Goal: Information Seeking & Learning: Find specific fact

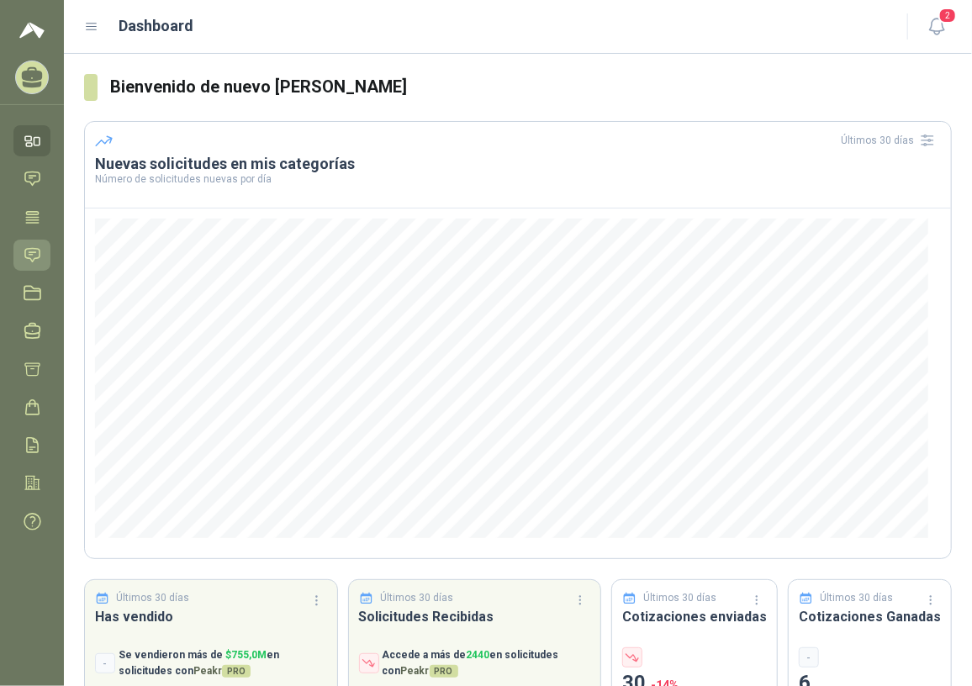
click at [35, 255] on icon at bounding box center [33, 255] width 18 height 18
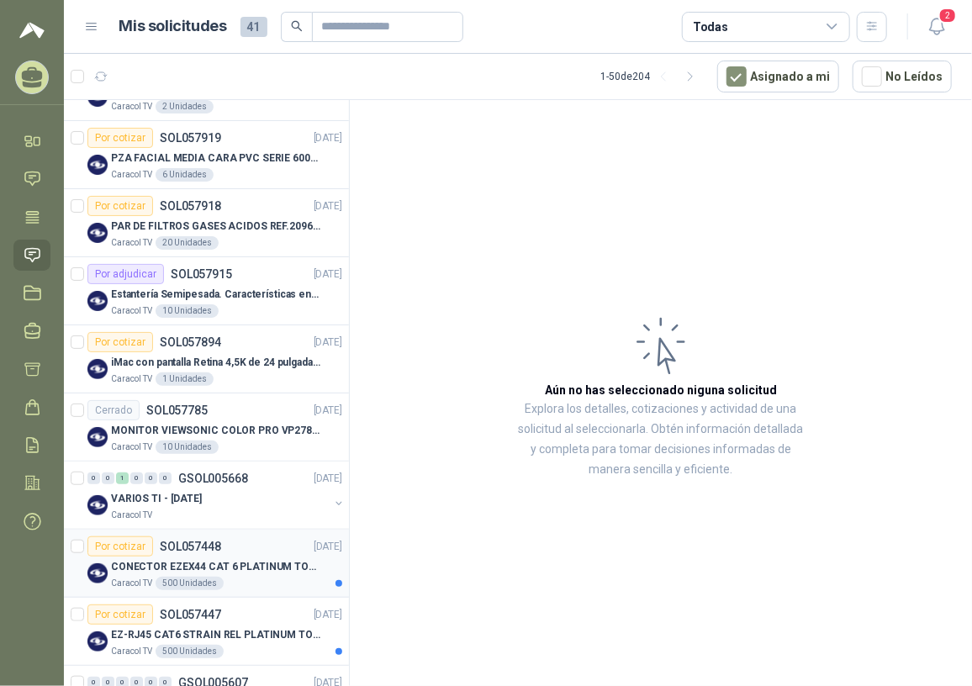
scroll to position [535, 0]
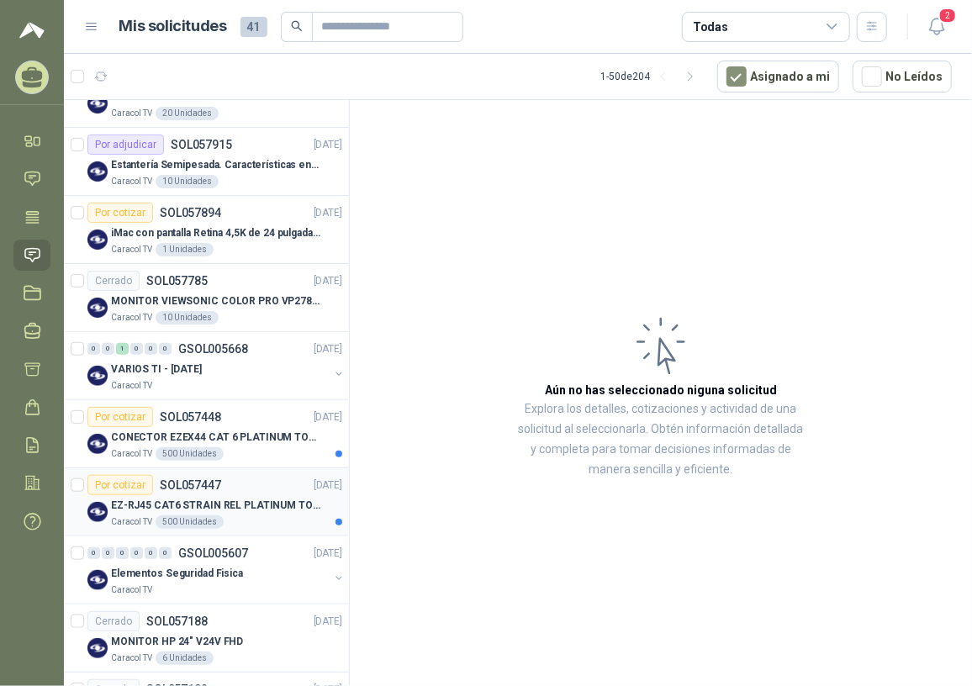
click at [227, 501] on p "EZ-RJ45 CAT6 STRAIN REL PLATINUM TOOLS" at bounding box center [215, 506] width 209 height 16
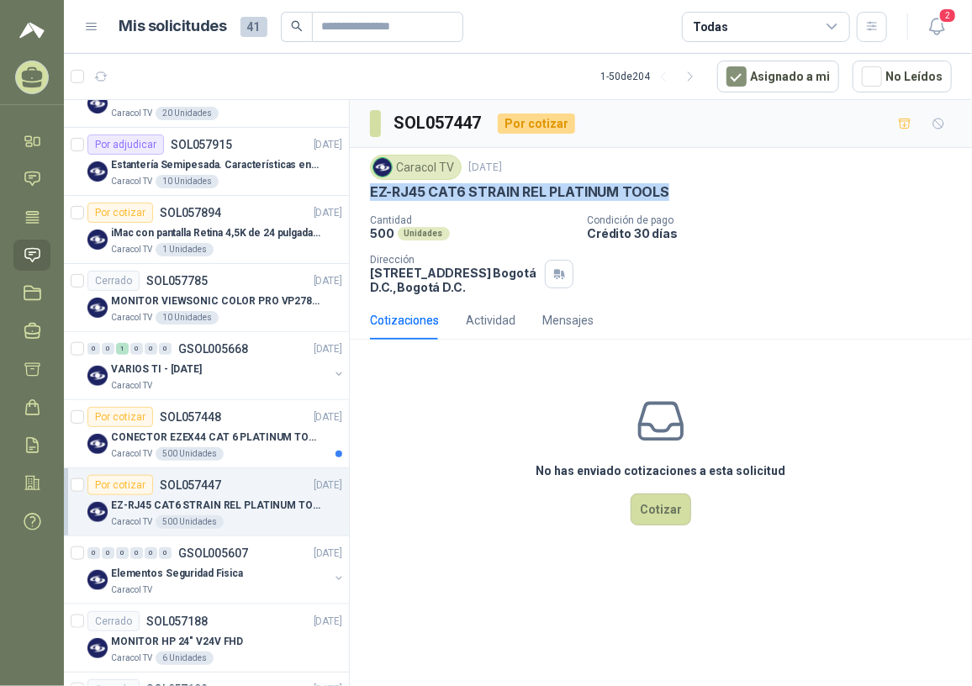
drag, startPoint x: 368, startPoint y: 189, endPoint x: 675, endPoint y: 196, distance: 307.1
click at [675, 196] on div "Caracol TV [DATE] EZ-RJ45 CAT6 STRAIN REL PLATINUM TOOLS Cantidad 500 Unidades …" at bounding box center [661, 224] width 622 height 153
copy p "EZ-RJ45 CAT6 STRAIN REL PLATINUM TOOLS"
click at [947, 27] on icon "button" at bounding box center [937, 26] width 21 height 21
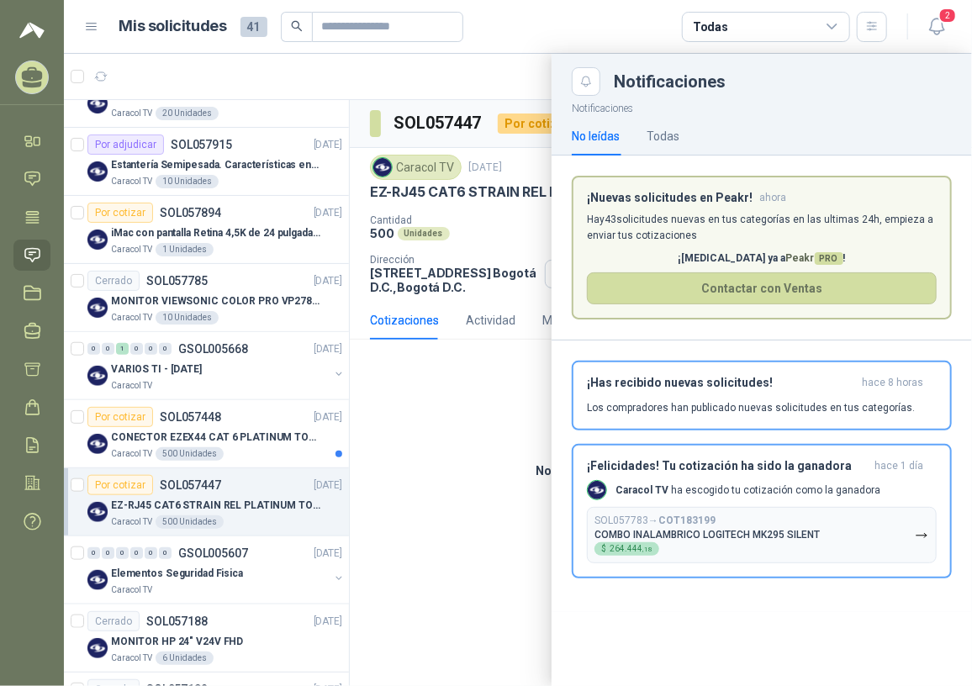
click at [437, 473] on div at bounding box center [518, 370] width 909 height 633
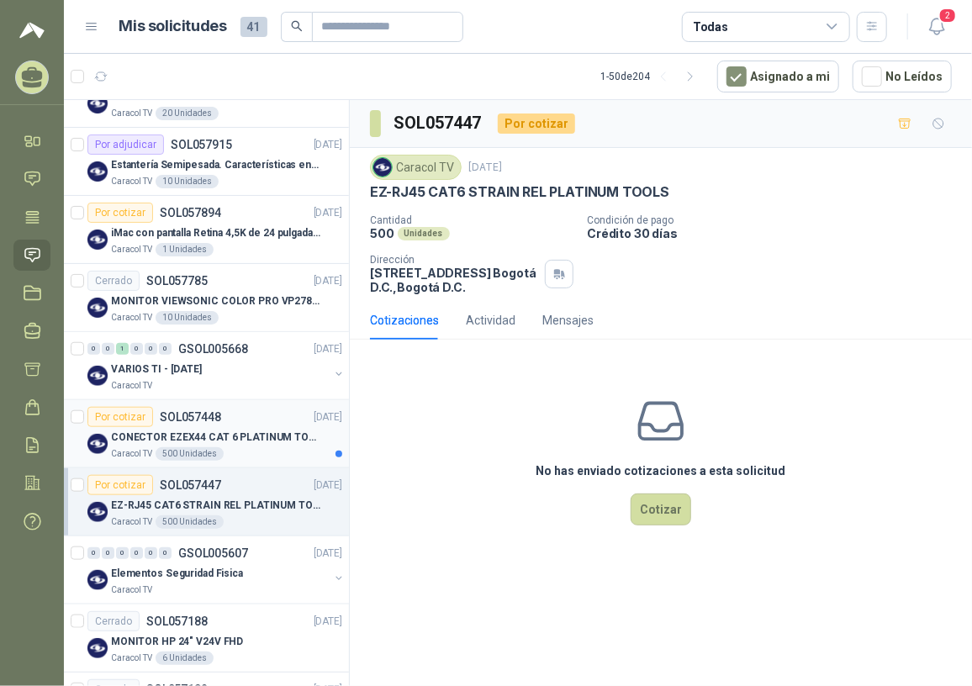
click at [227, 442] on p "CONECTOR EZEX44 CAT 6 PLATINUM TOOLS" at bounding box center [215, 438] width 209 height 16
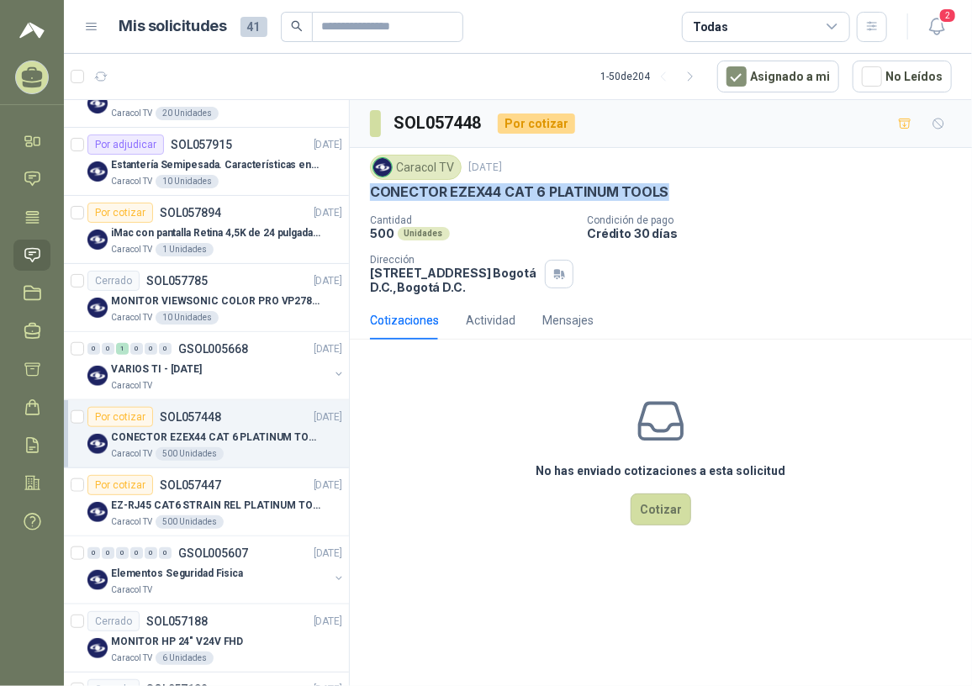
drag, startPoint x: 373, startPoint y: 190, endPoint x: 675, endPoint y: 183, distance: 301.2
click at [675, 183] on div "CONECTOR EZEX44 CAT 6 PLATINUM TOOLS" at bounding box center [661, 192] width 582 height 18
copy p "CONECTOR EZEX44 CAT 6 PLATINUM TOOLS"
